Goal: Task Accomplishment & Management: Manage account settings

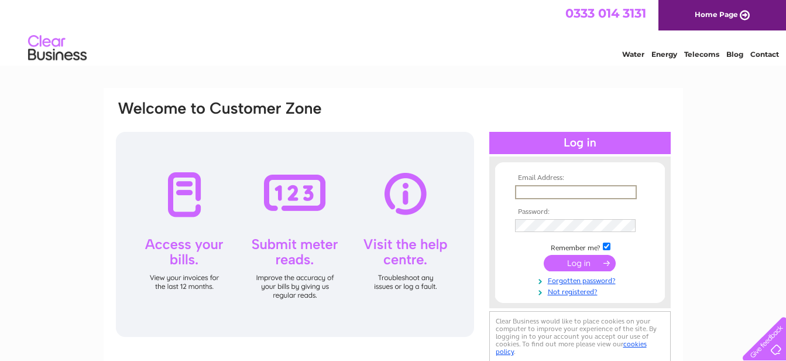
click at [592, 196] on input "text" at bounding box center [576, 192] width 122 height 14
paste input "Lewis_Butterell@ajg.com"
type input "Lewis_Butterell@ajg.com"
click at [583, 265] on input "submit" at bounding box center [580, 263] width 72 height 16
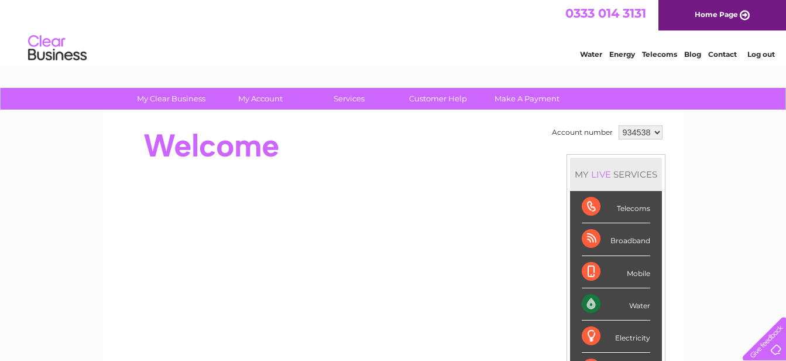
click at [648, 128] on select "934538 948049 948799 955320" at bounding box center [641, 132] width 44 height 14
select select "955320"
click at [619, 125] on select "934538 948049 948799 955320" at bounding box center [641, 132] width 44 height 14
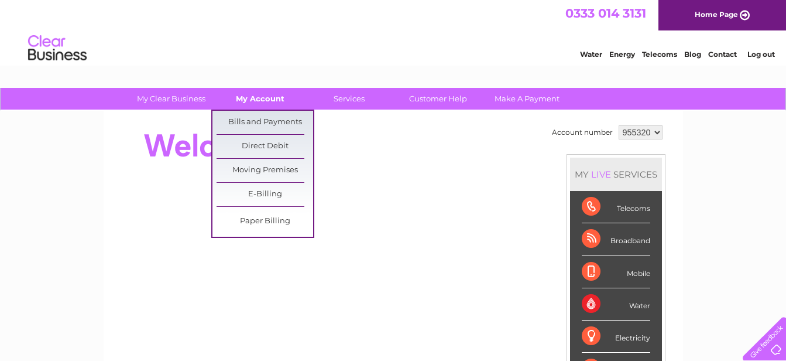
click at [283, 97] on link "My Account" at bounding box center [260, 99] width 97 height 22
click at [275, 118] on link "Bills and Payments" at bounding box center [265, 122] width 97 height 23
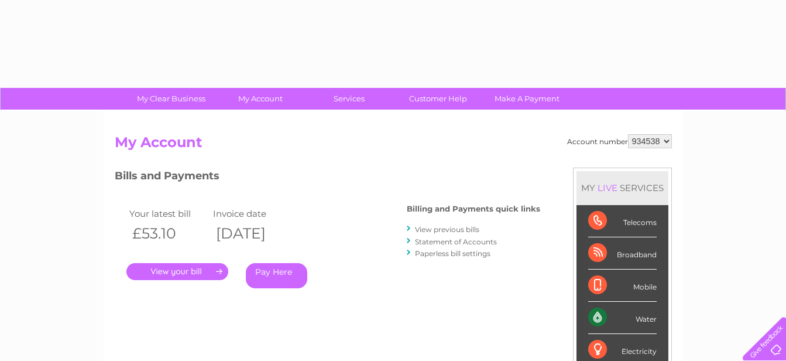
click at [650, 141] on select "934538 948049 948799 955320" at bounding box center [650, 141] width 44 height 14
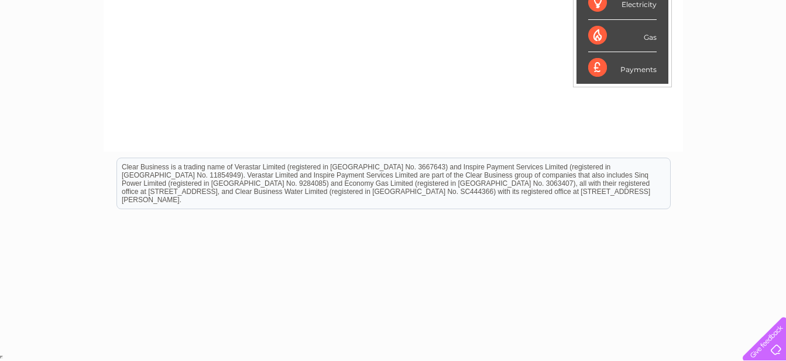
scroll to position [112, 0]
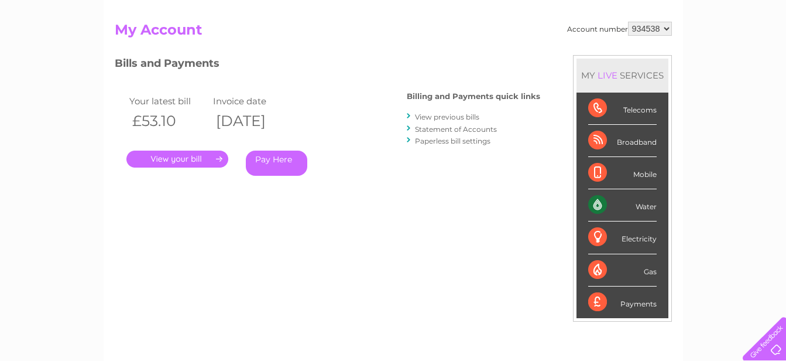
click at [648, 33] on select "934538 948049 948799 955320" at bounding box center [650, 29] width 44 height 14
select select "955320"
click at [628, 22] on select "934538 948049 948799 955320" at bounding box center [650, 29] width 44 height 14
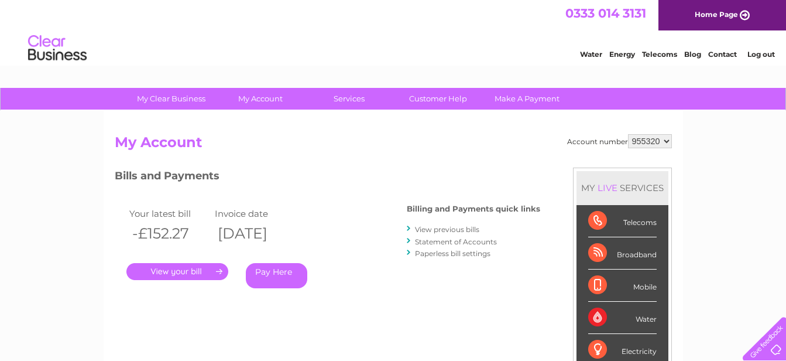
click at [212, 275] on link "." at bounding box center [177, 271] width 102 height 17
click at [412, 228] on div at bounding box center [409, 228] width 5 height 11
click at [447, 231] on link "View previous bills" at bounding box center [447, 229] width 64 height 9
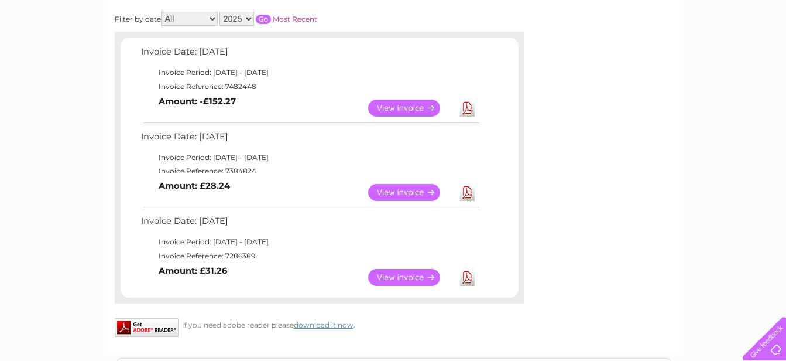
scroll to position [117, 0]
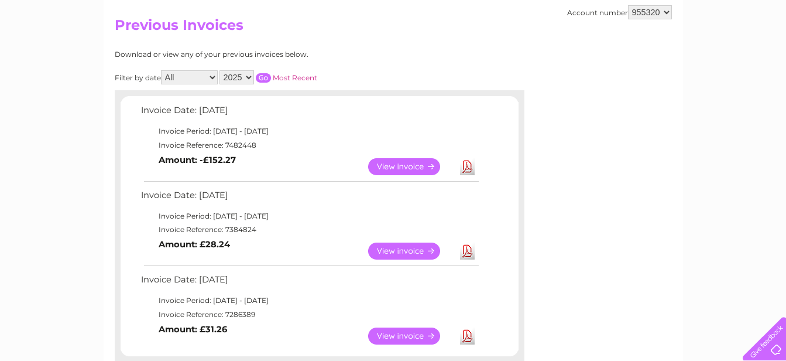
click at [401, 163] on link "View" at bounding box center [411, 166] width 86 height 17
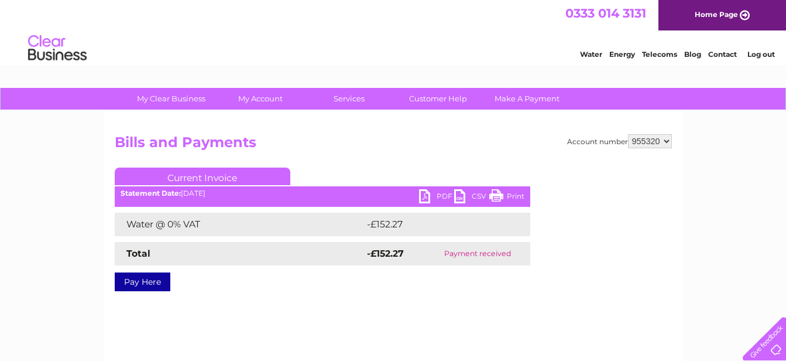
click at [427, 191] on link "PDF" at bounding box center [436, 197] width 35 height 17
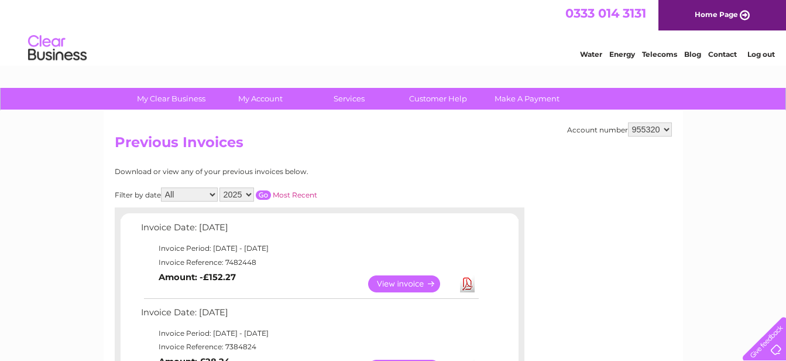
click at [245, 196] on select "2025 2024 2023 2022" at bounding box center [237, 194] width 35 height 14
click at [221, 187] on select "2025 2024 2023 2022" at bounding box center [237, 194] width 35 height 14
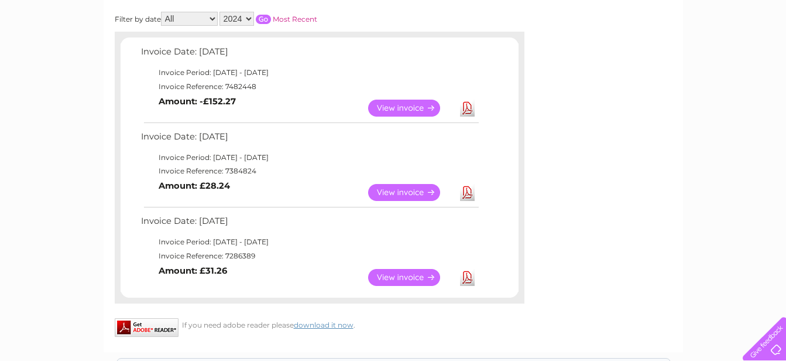
scroll to position [59, 0]
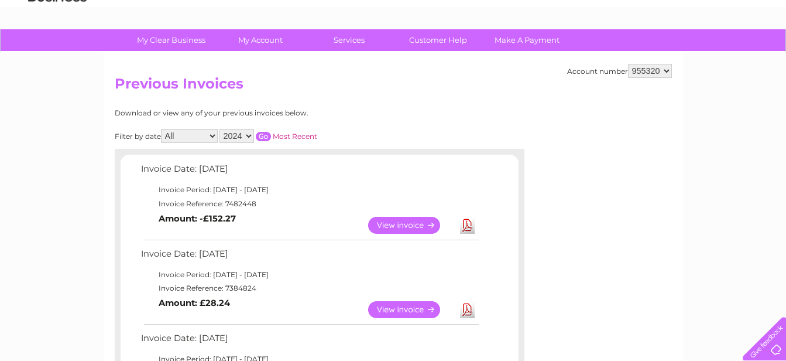
click at [265, 138] on input "button" at bounding box center [263, 136] width 15 height 9
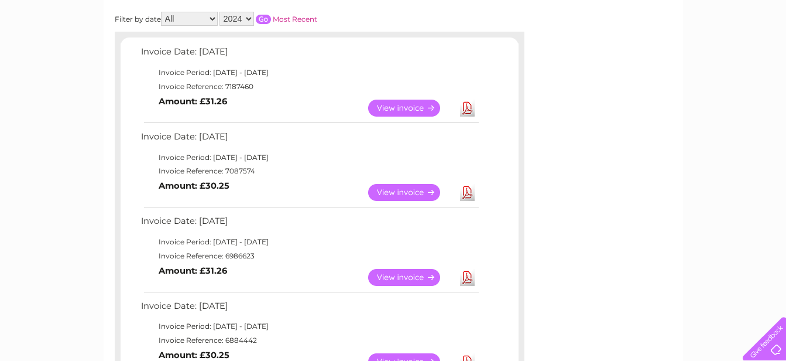
scroll to position [117, 0]
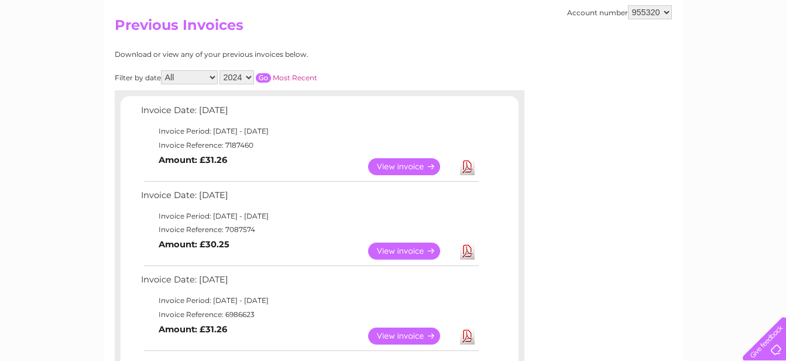
click at [252, 77] on select "2025 2024 2023 2022" at bounding box center [237, 77] width 35 height 14
select select "2025"
click at [221, 70] on select "2025 2024 2023 2022" at bounding box center [237, 77] width 35 height 14
click at [269, 77] on input "button" at bounding box center [263, 77] width 15 height 9
click at [407, 248] on link "View" at bounding box center [411, 250] width 86 height 17
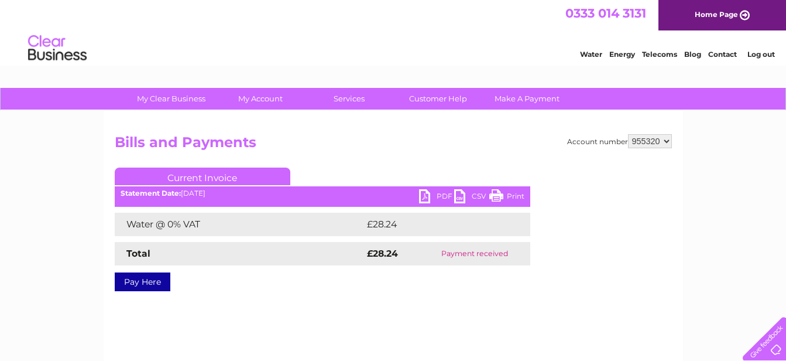
click at [429, 194] on link "PDF" at bounding box center [436, 197] width 35 height 17
